Goal: Find contact information: Find contact information

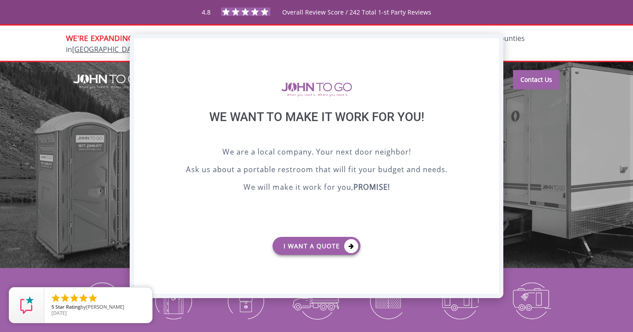
click at [493, 44] on div "X" at bounding box center [492, 45] width 14 height 15
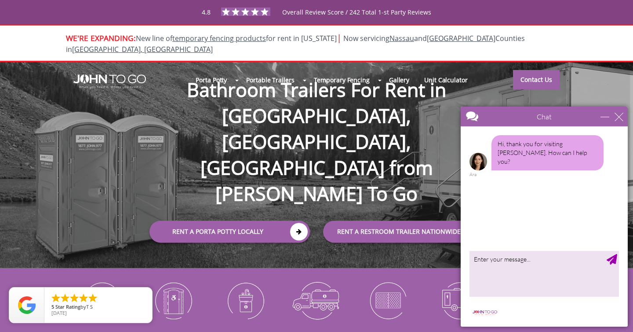
click at [625, 121] on div "Chat" at bounding box center [544, 116] width 167 height 20
click at [624, 117] on div "Chat" at bounding box center [544, 116] width 167 height 20
click at [617, 117] on div "close" at bounding box center [619, 116] width 9 height 9
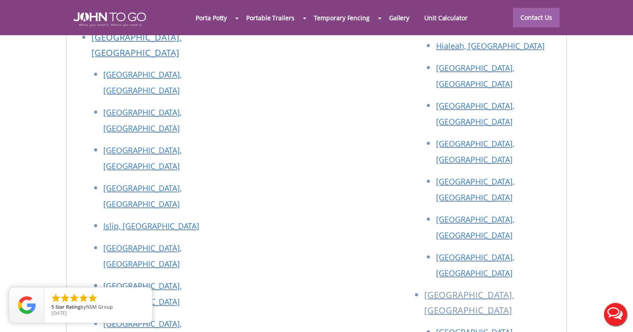
scroll to position [3851, 0]
